Goal: Task Accomplishment & Management: Complete application form

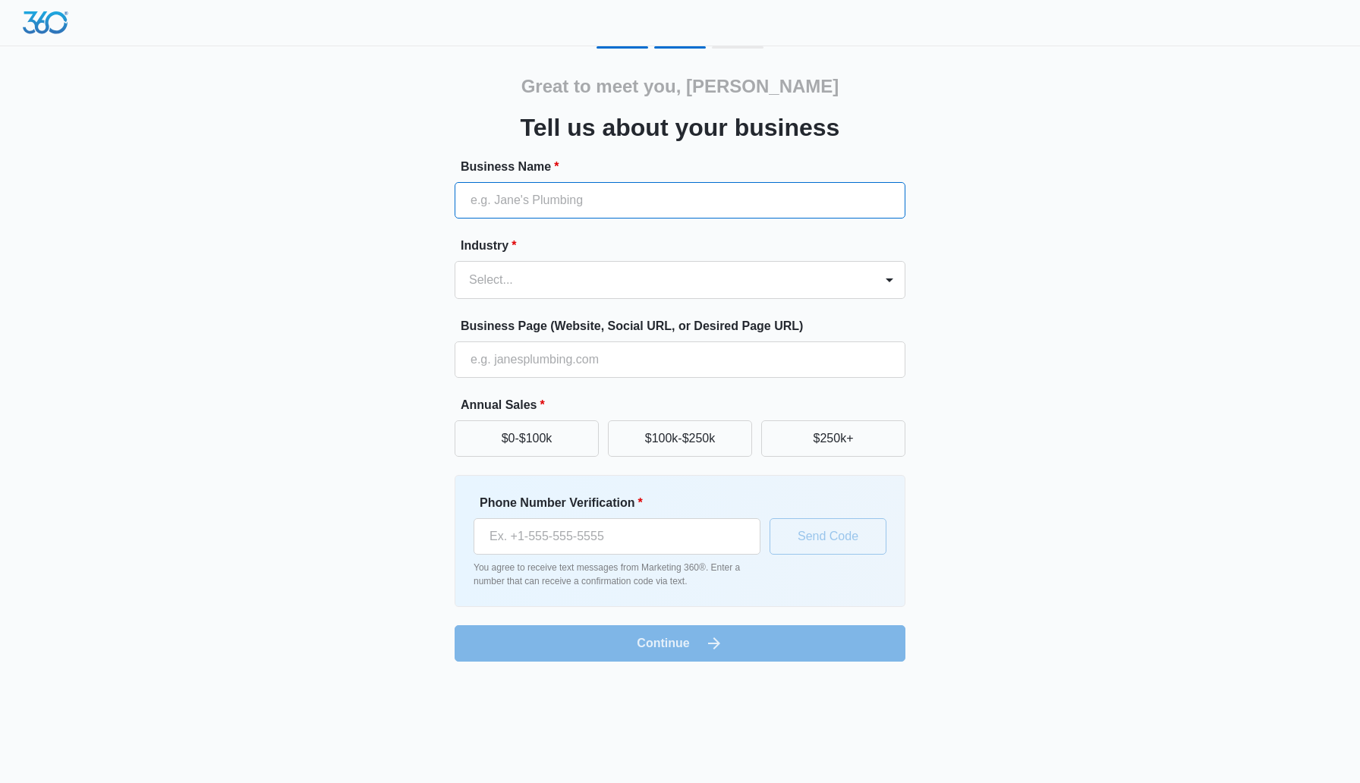
click at [588, 200] on input "Business Name *" at bounding box center [680, 200] width 451 height 36
type input "Lamps & Nightingales"
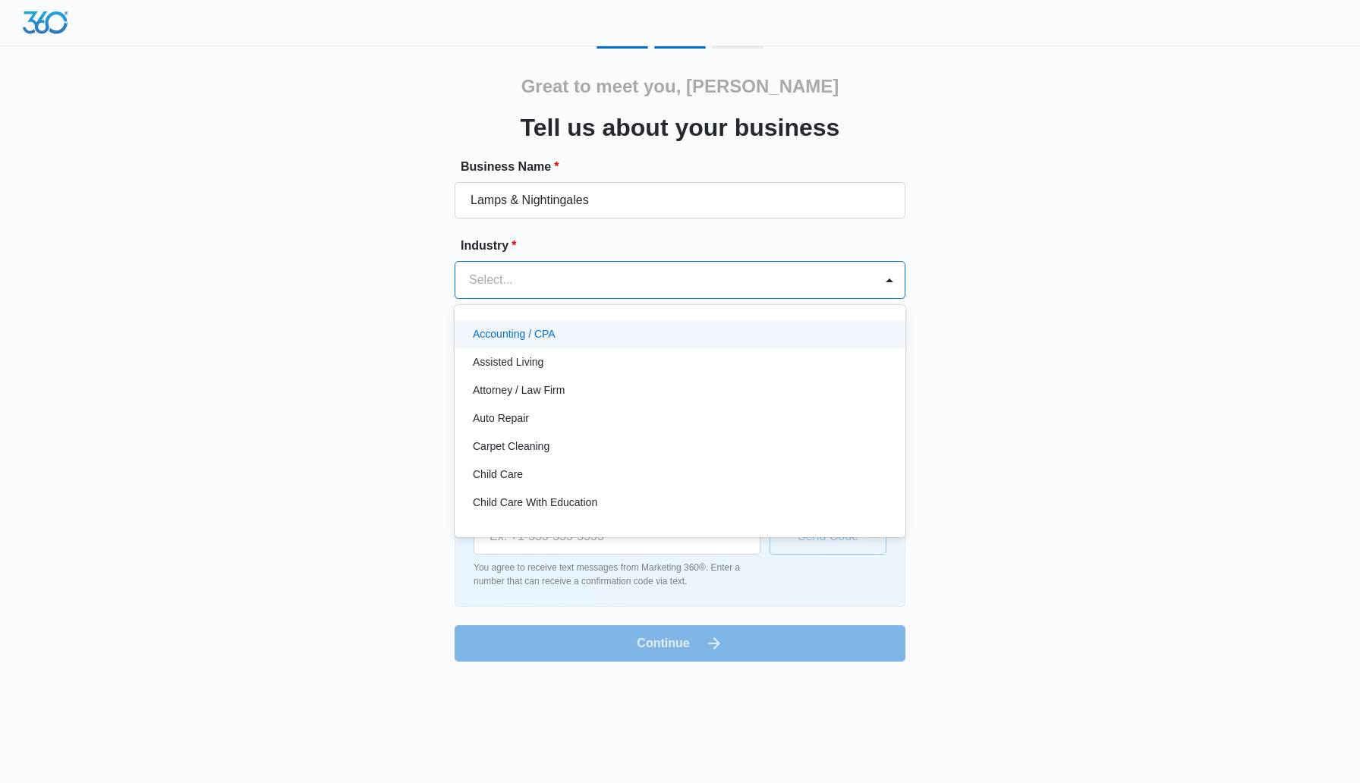
click at [526, 283] on div at bounding box center [662, 280] width 386 height 21
type input "m"
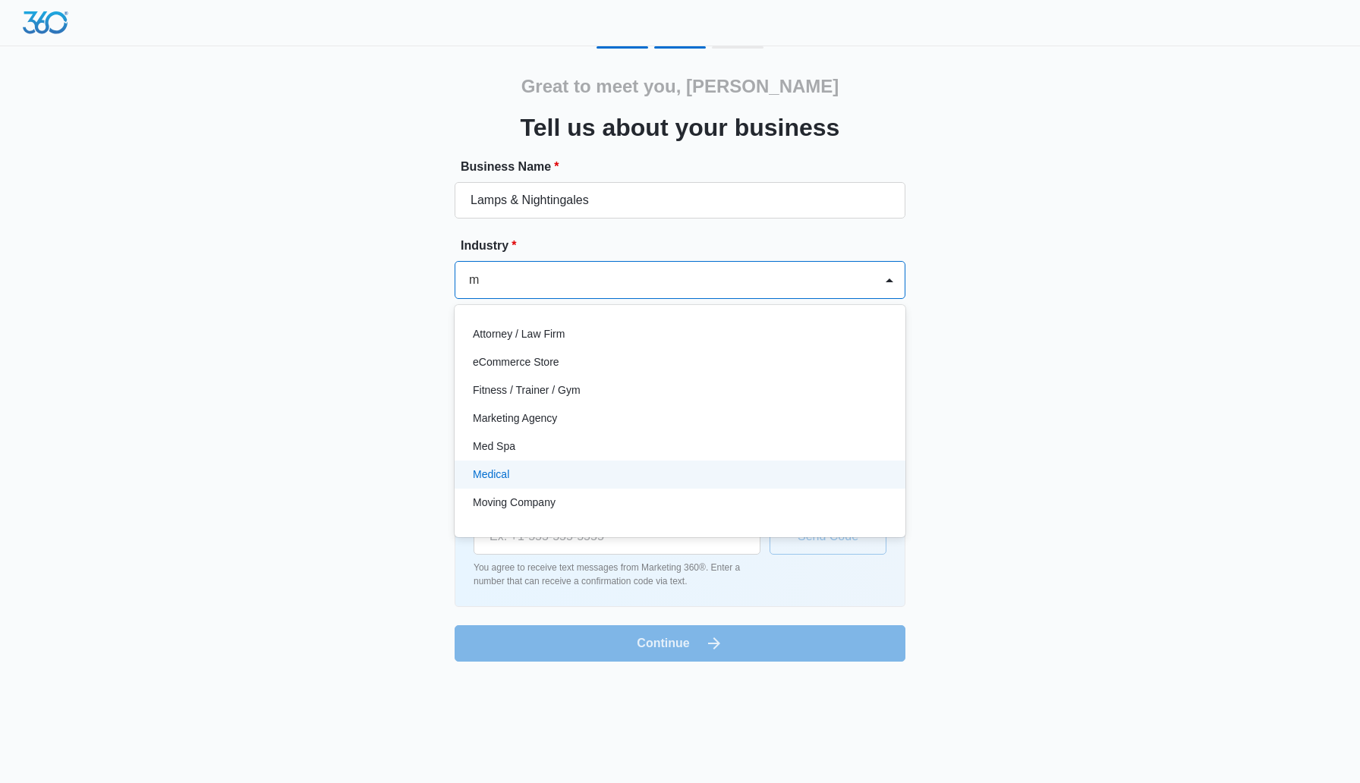
click at [503, 475] on p "Medical" at bounding box center [491, 475] width 36 height 16
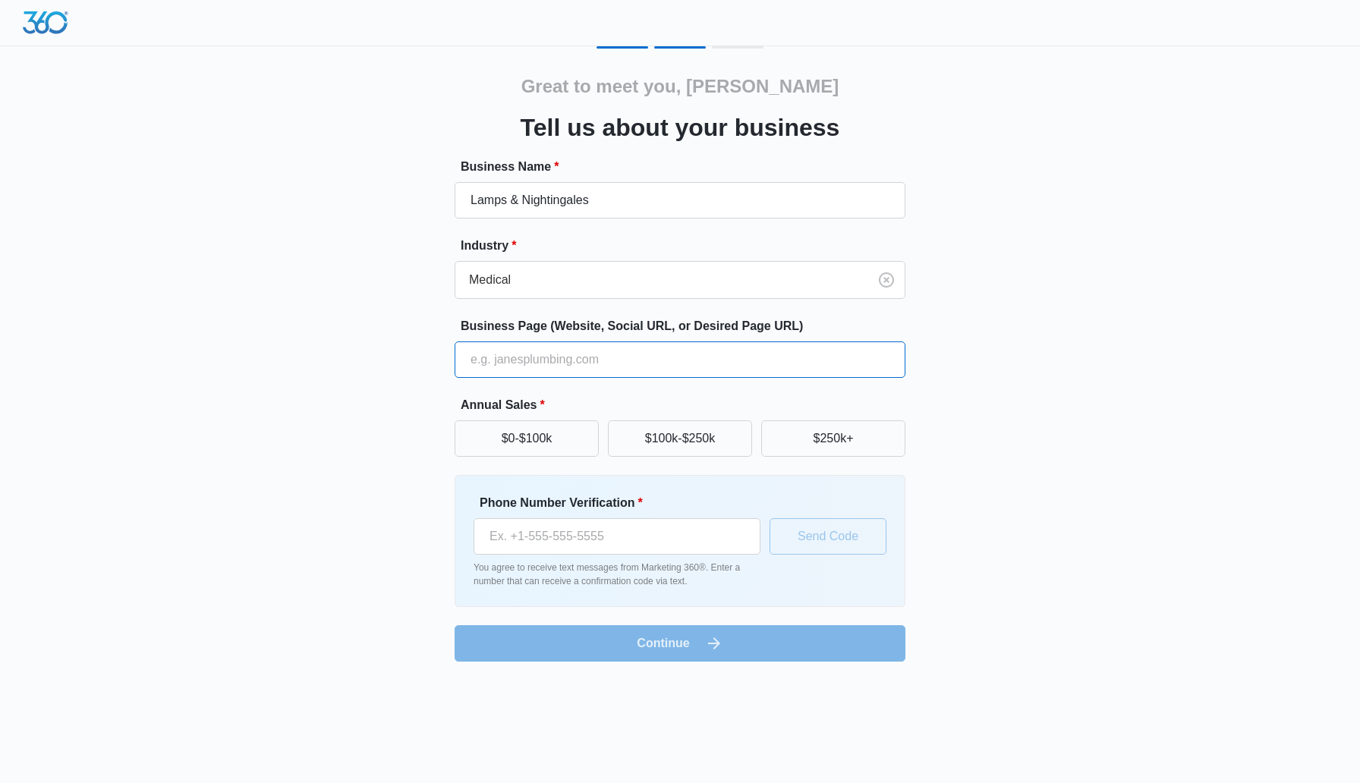
click at [538, 369] on input "Business Page (Website, Social URL, or Desired Page URL)" at bounding box center [680, 360] width 451 height 36
paste input "https://lampsandnightingales.com/"
type input "https://lampsandnightingales.com/"
click at [555, 440] on button "$0-$100k" at bounding box center [527, 439] width 144 height 36
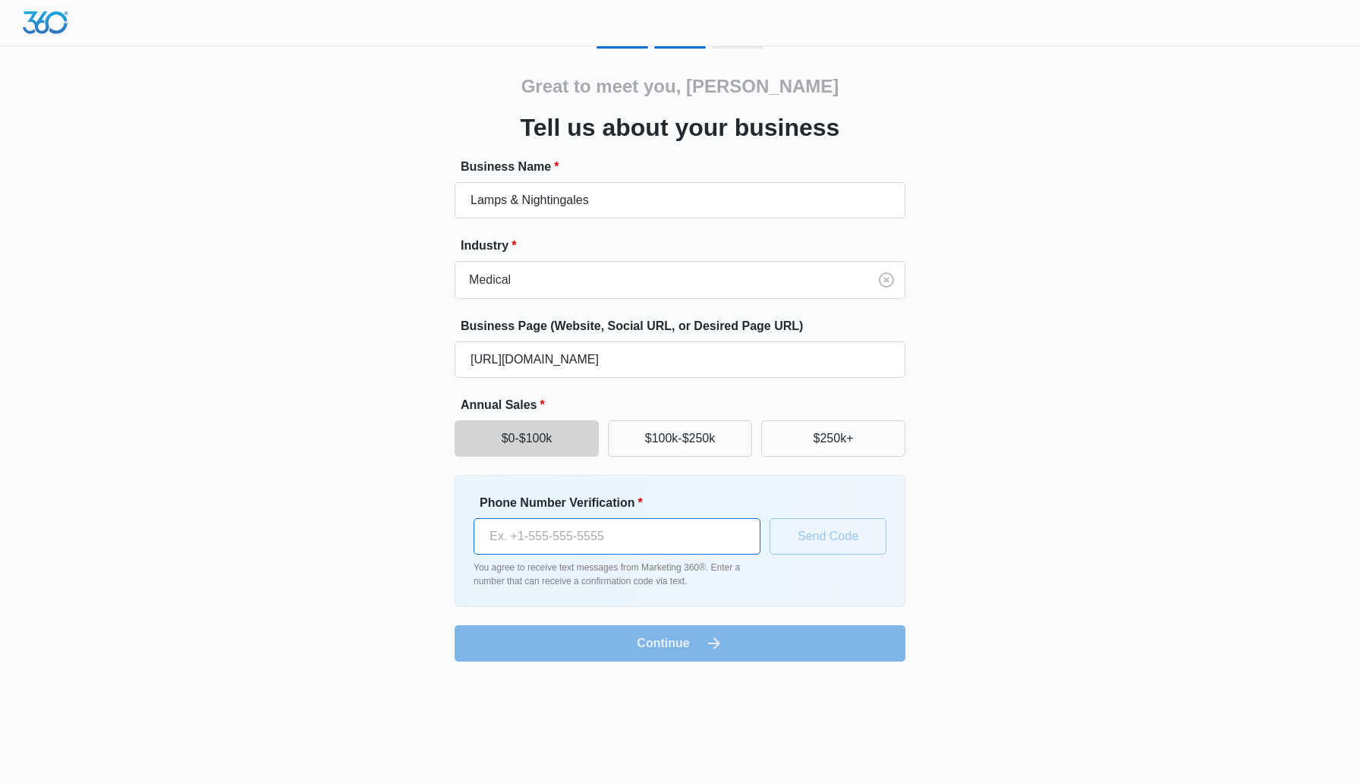
click at [574, 538] on input "Phone Number Verification *" at bounding box center [617, 537] width 287 height 36
type input "(773) 946-6454"
click at [816, 533] on button "Send Code" at bounding box center [828, 537] width 117 height 36
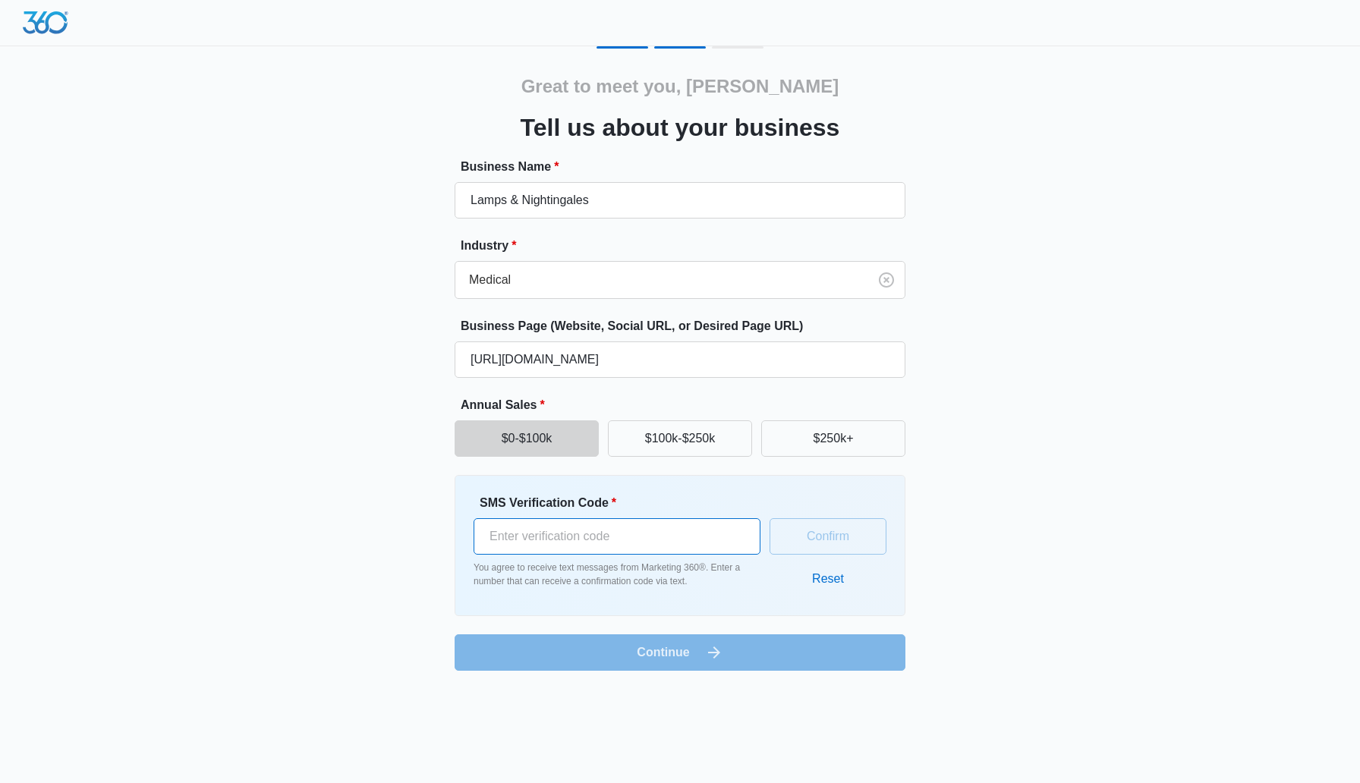
click at [666, 531] on input "SMS Verification Code *" at bounding box center [617, 537] width 287 height 36
type input "7"
type input "970952"
click at [827, 543] on button "Confirm" at bounding box center [828, 537] width 117 height 36
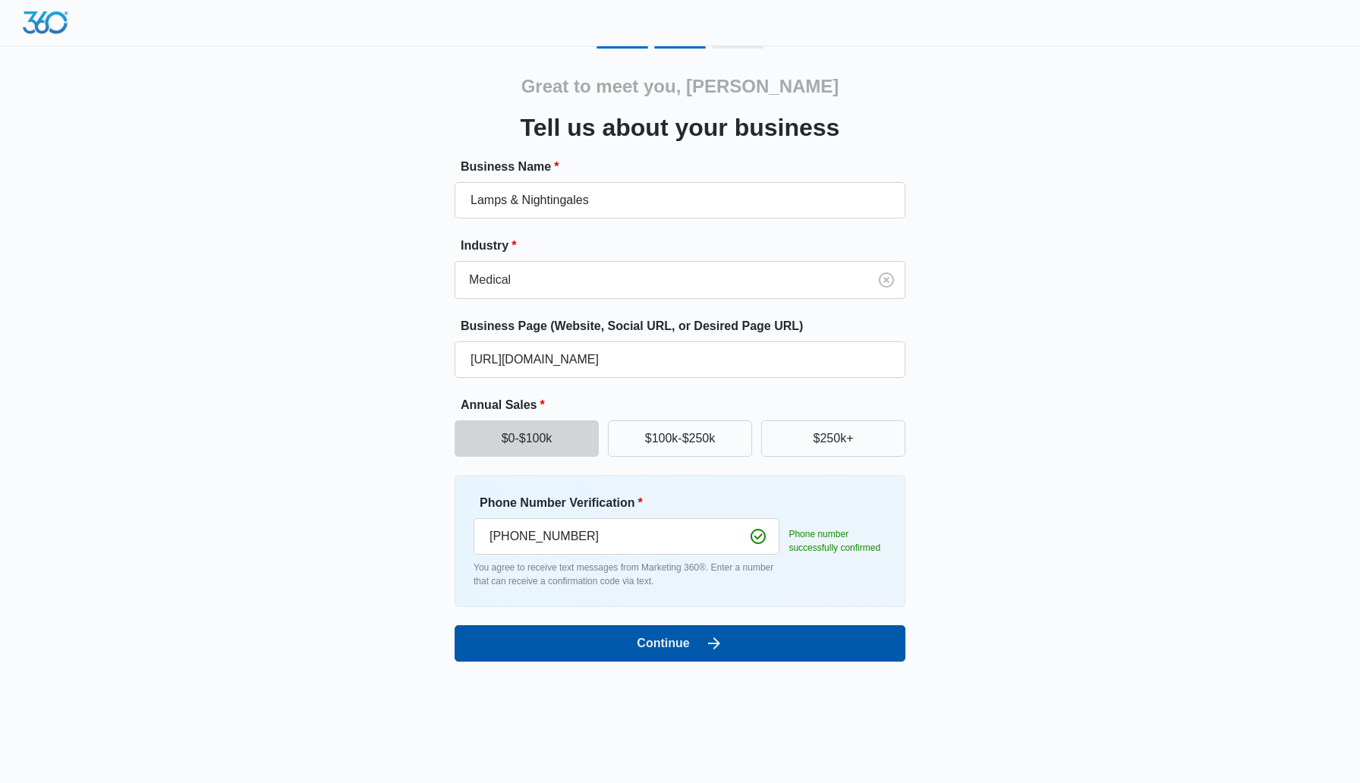
click at [755, 651] on button "Continue" at bounding box center [680, 644] width 451 height 36
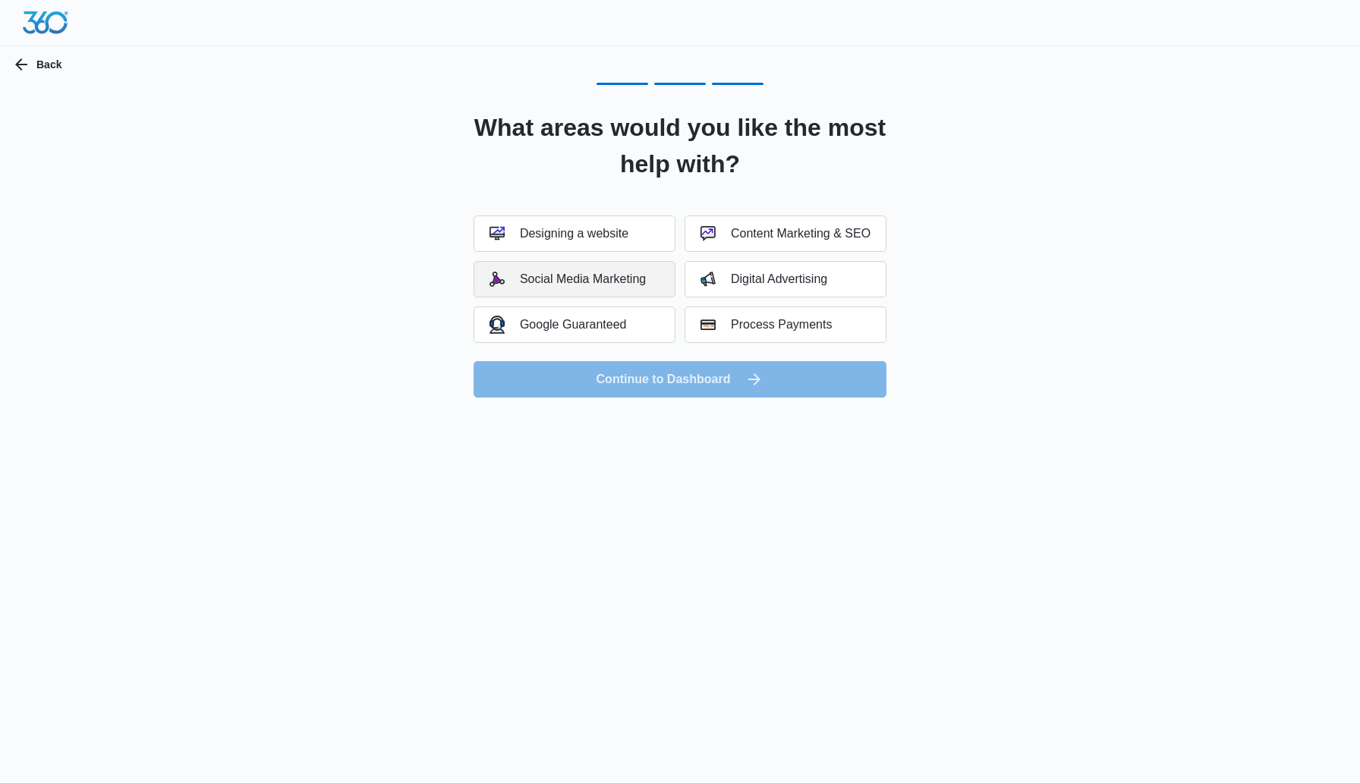
click at [601, 288] on button "Social Media Marketing" at bounding box center [575, 279] width 202 height 36
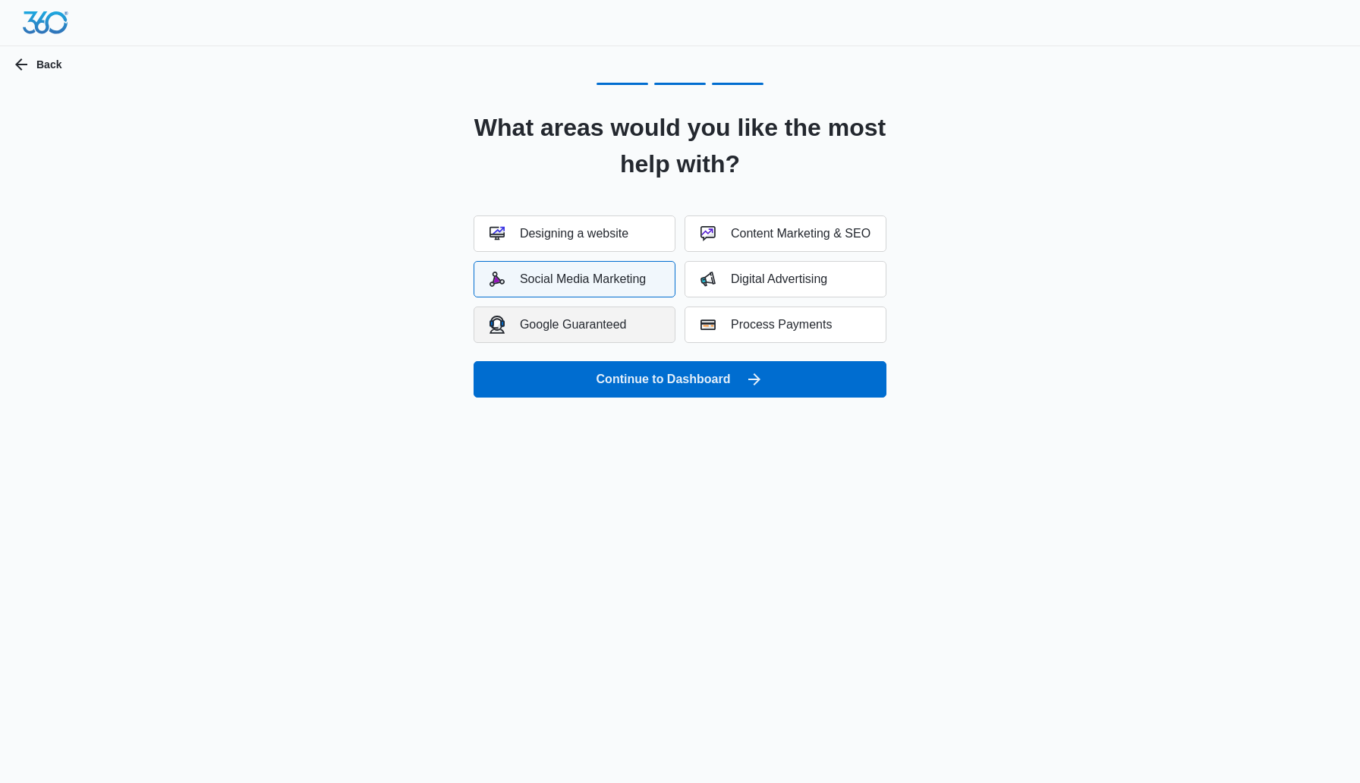
click at [601, 326] on div "Google Guaranteed" at bounding box center [558, 324] width 137 height 17
click at [763, 235] on div "Content Marketing & SEO" at bounding box center [786, 233] width 170 height 15
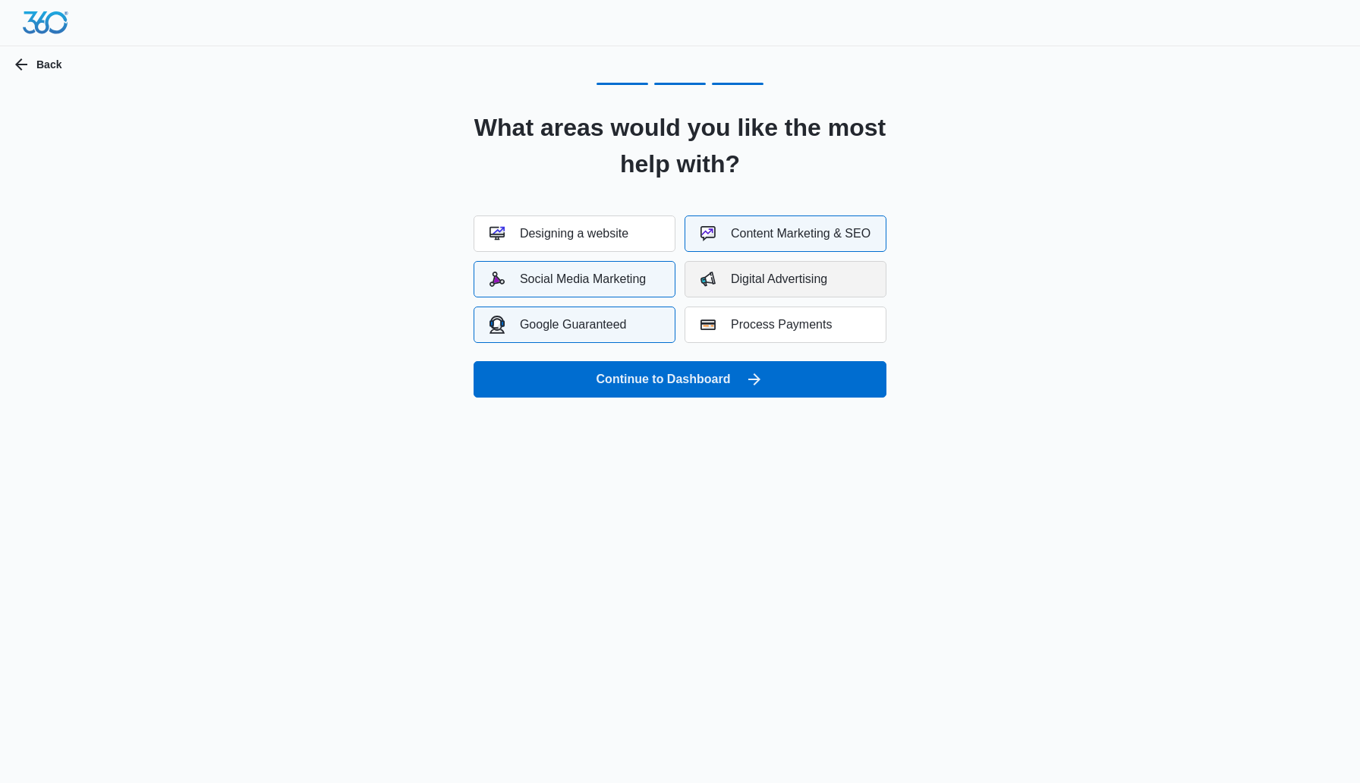
click at [762, 275] on div "Digital Advertising" at bounding box center [764, 279] width 127 height 15
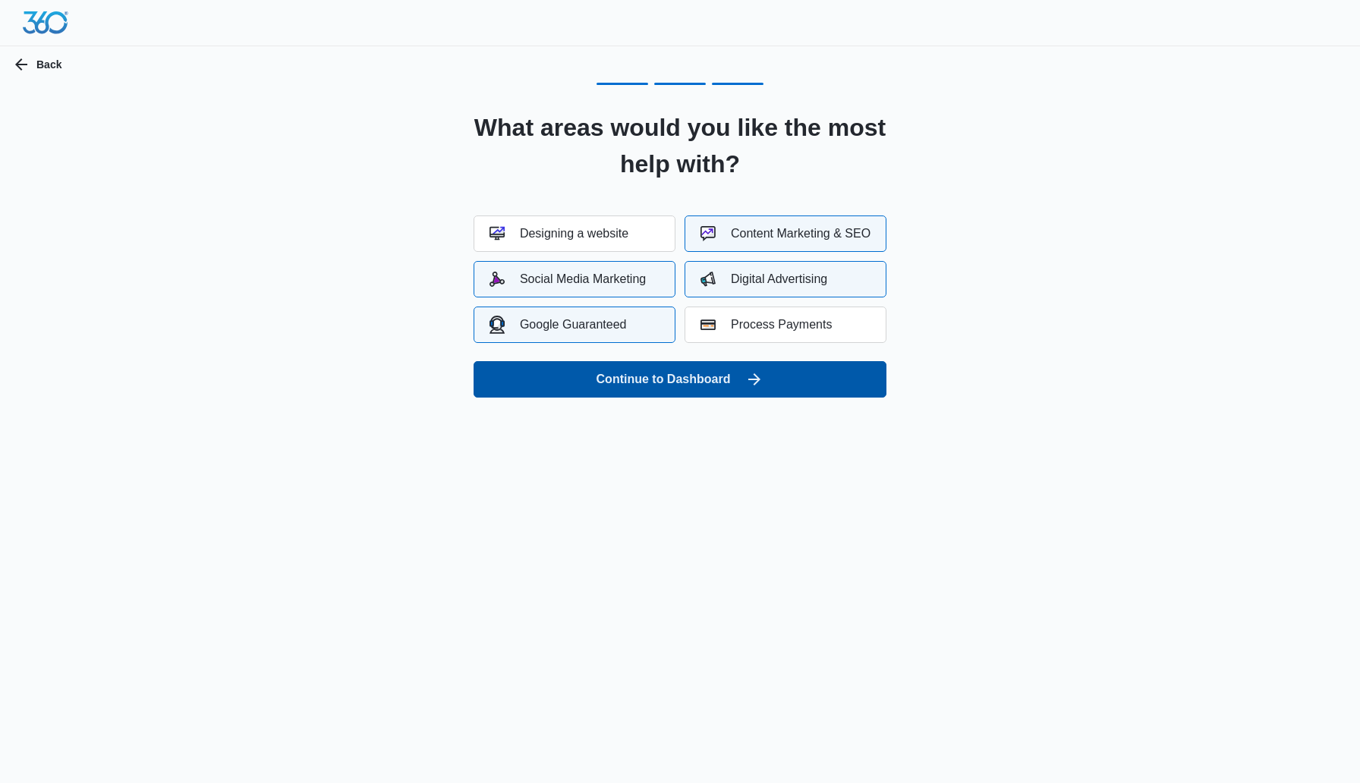
click at [729, 381] on button "Continue to Dashboard" at bounding box center [680, 379] width 413 height 36
